Goal: Task Accomplishment & Management: Use online tool/utility

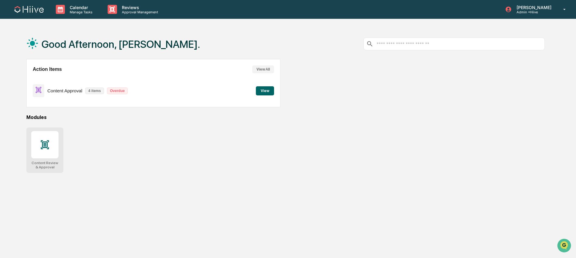
click at [39, 148] on div at bounding box center [44, 144] width 27 height 27
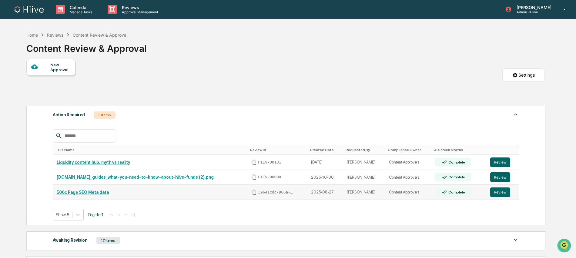
click at [99, 192] on link "506c Page SEO Meta data" at bounding box center [83, 192] width 52 height 5
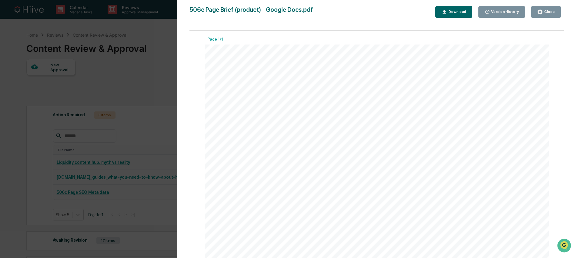
click at [550, 11] on div "Close" at bounding box center [549, 12] width 12 height 4
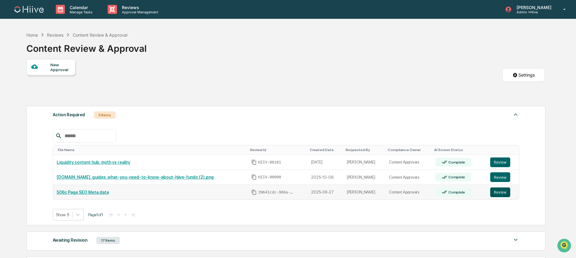
click at [501, 194] on button "Review" at bounding box center [500, 193] width 20 height 10
click at [500, 178] on button "Review" at bounding box center [500, 177] width 20 height 10
click at [500, 160] on button "Review" at bounding box center [500, 163] width 20 height 10
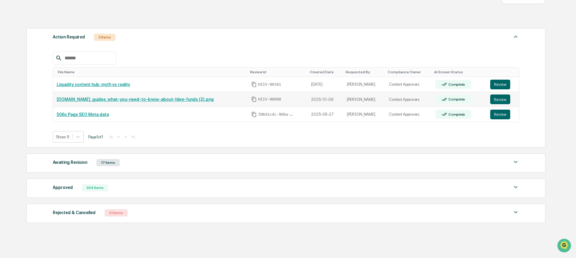
scroll to position [98, 0]
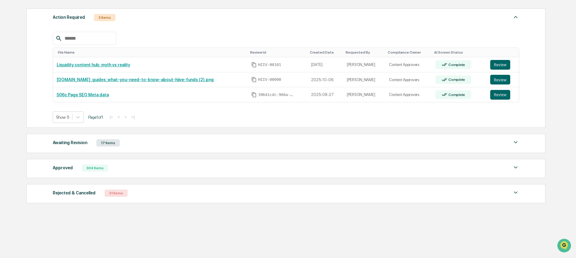
click at [132, 139] on div "Awaiting Revision 17 Items" at bounding box center [286, 143] width 466 height 8
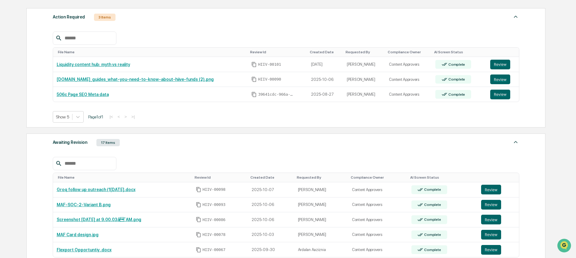
click at [131, 141] on div "Awaiting Revision 17 Items" at bounding box center [286, 142] width 466 height 8
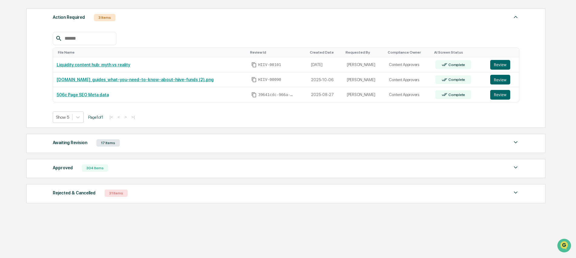
click at [134, 168] on div "Approved 304 Items" at bounding box center [286, 168] width 466 height 8
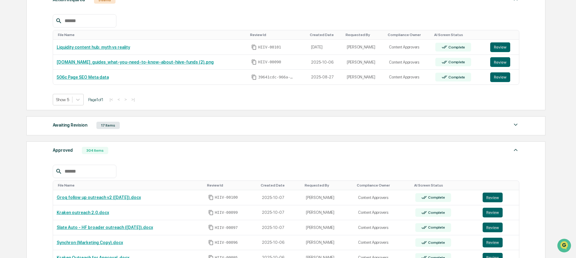
scroll to position [61, 0]
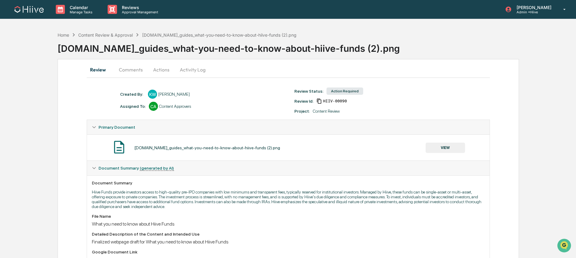
click at [137, 71] on button "Comments" at bounding box center [131, 69] width 34 height 15
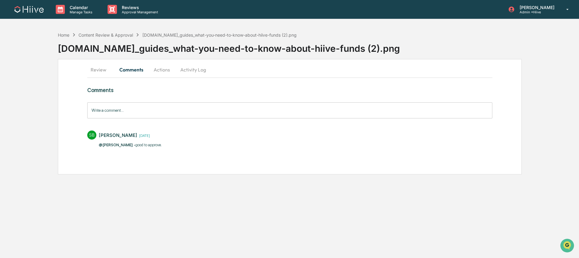
click at [93, 69] on button "Review" at bounding box center [100, 69] width 27 height 15
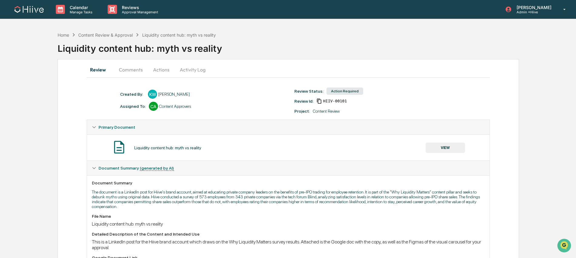
click at [132, 71] on button "Comments" at bounding box center [131, 69] width 34 height 15
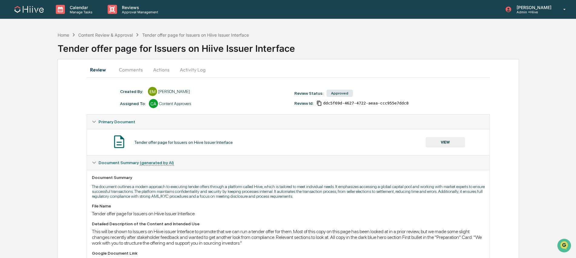
click at [160, 71] on button "Actions" at bounding box center [161, 69] width 27 height 15
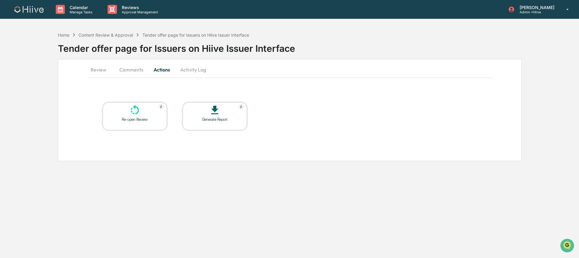
click at [136, 71] on button "Comments" at bounding box center [132, 69] width 34 height 15
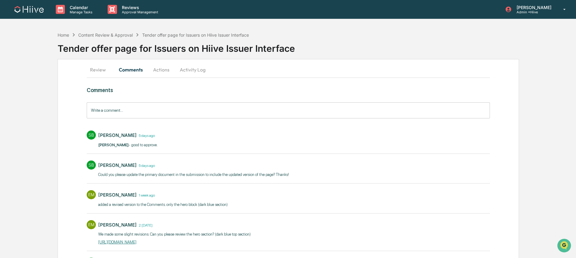
click at [203, 72] on button "Activity Log" at bounding box center [192, 69] width 35 height 15
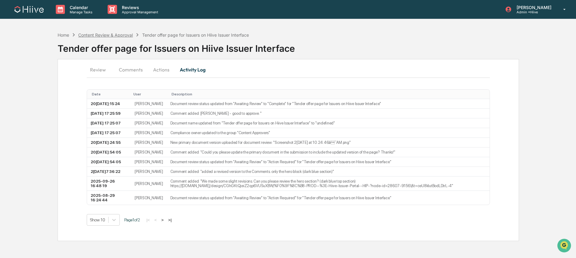
click at [85, 36] on div "Content Review & Approval" at bounding box center [105, 34] width 55 height 5
